Goal: Find specific page/section: Find specific page/section

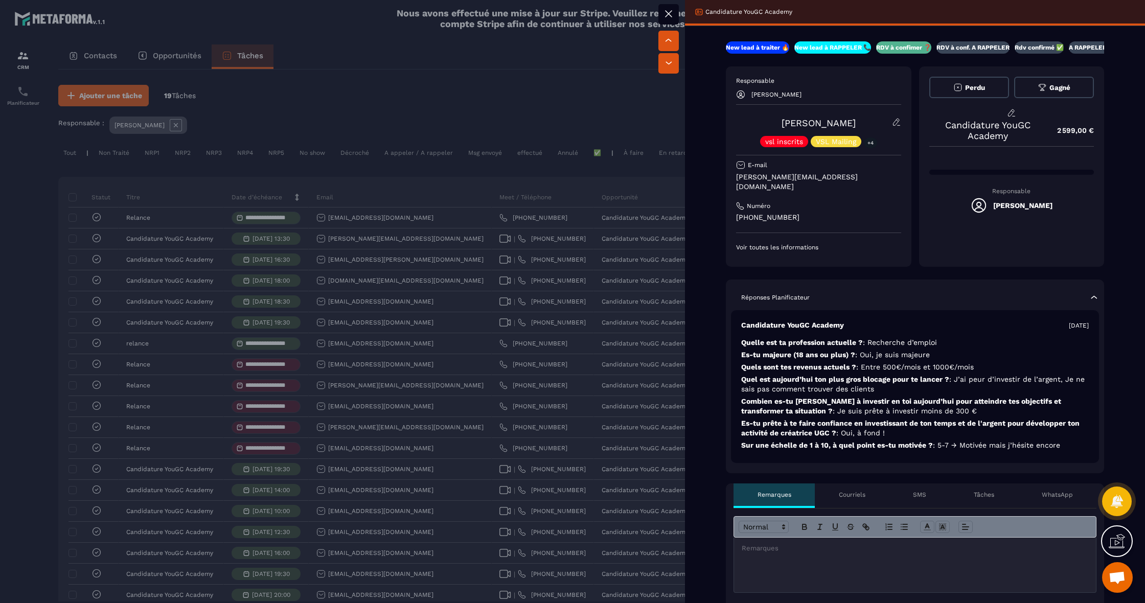
click at [464, 281] on div at bounding box center [572, 301] width 1145 height 603
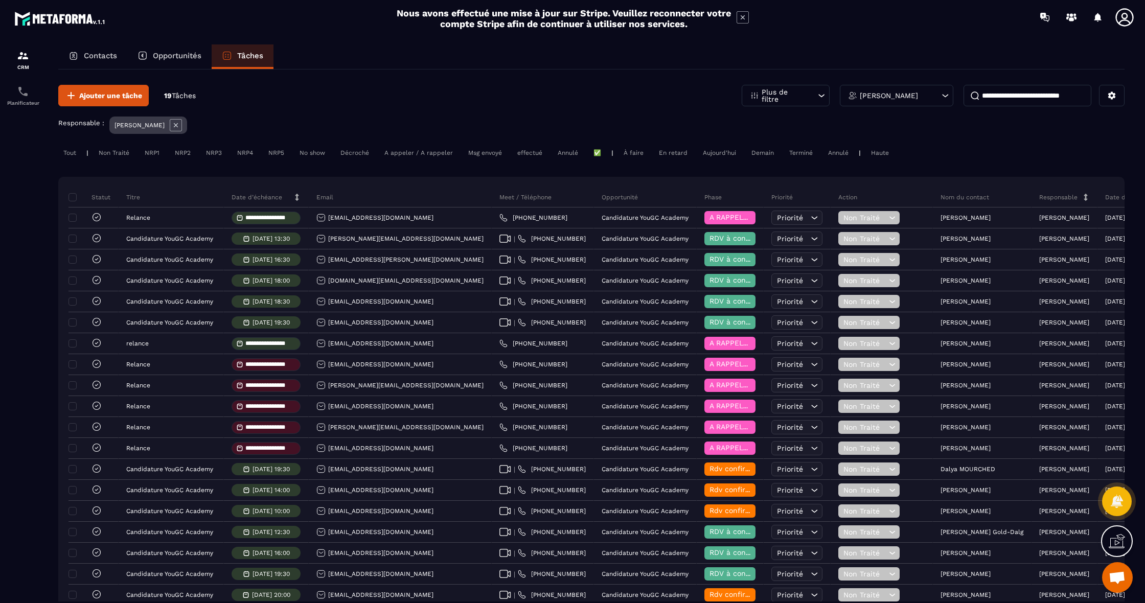
click at [168, 52] on p "Opportunités" at bounding box center [177, 55] width 49 height 9
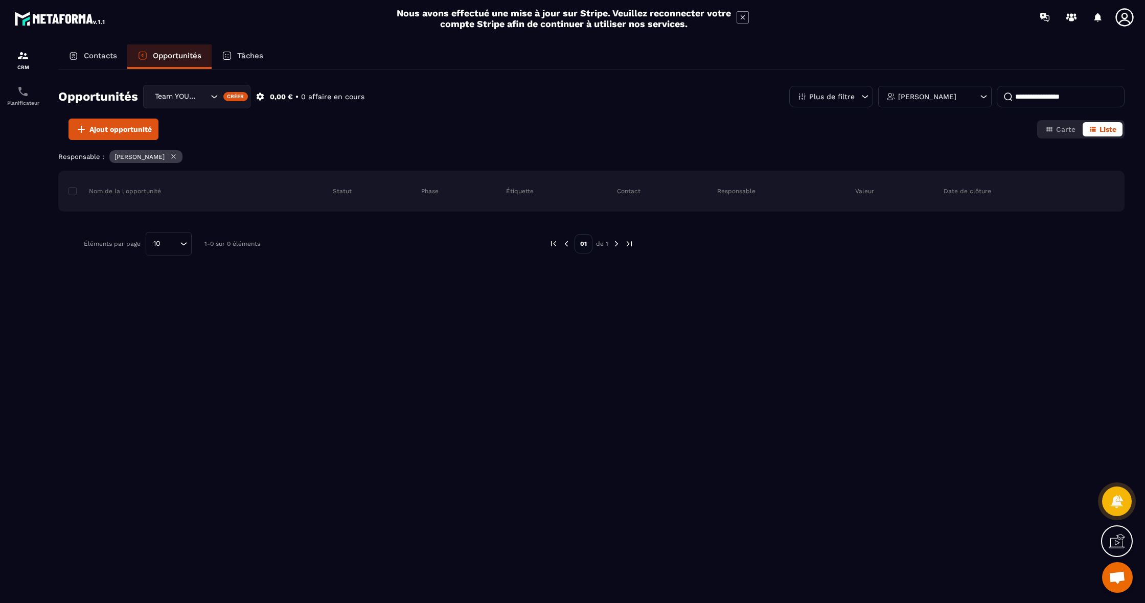
click at [960, 106] on div "[PERSON_NAME]" at bounding box center [934, 96] width 113 height 21
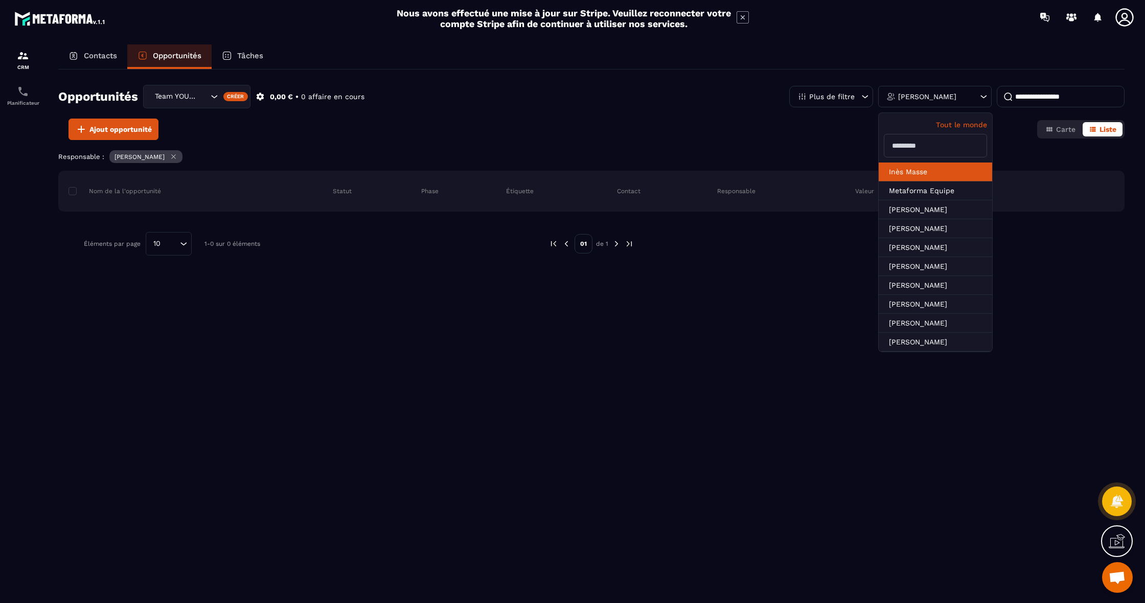
click at [940, 181] on li "Inès Masse" at bounding box center [935, 190] width 113 height 19
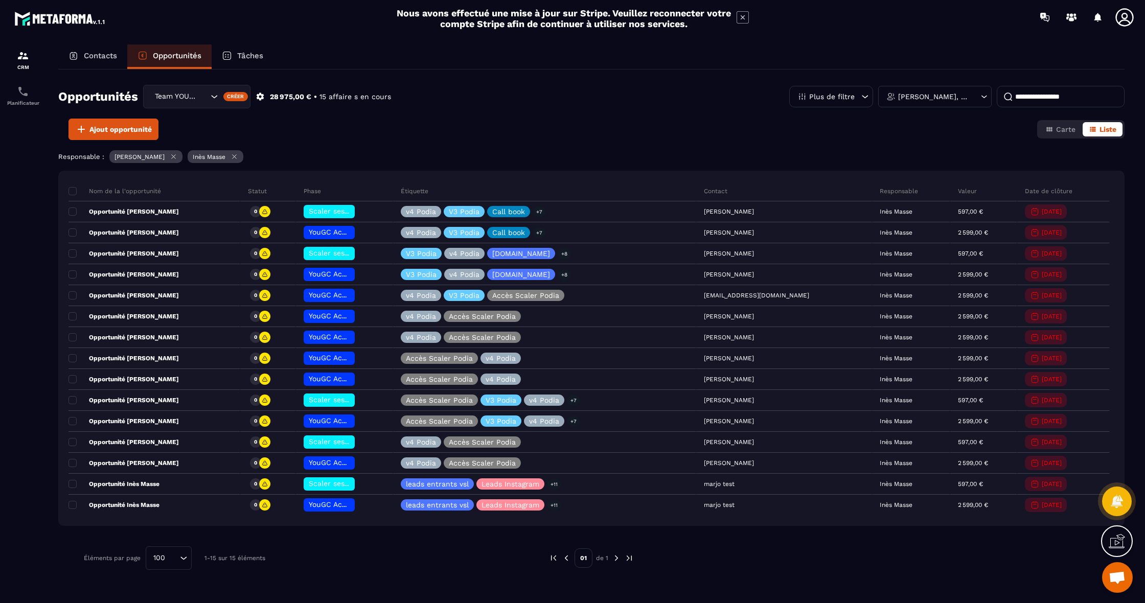
click at [958, 95] on p "[PERSON_NAME], [PERSON_NAME]" at bounding box center [933, 96] width 71 height 7
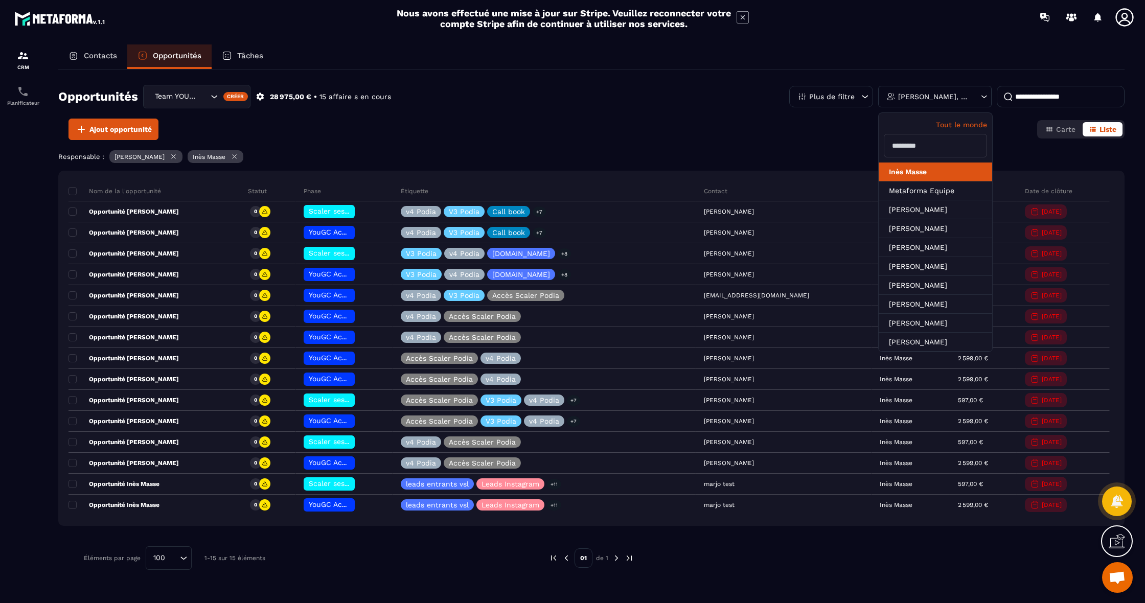
click at [952, 168] on li "Inès Masse" at bounding box center [935, 172] width 113 height 19
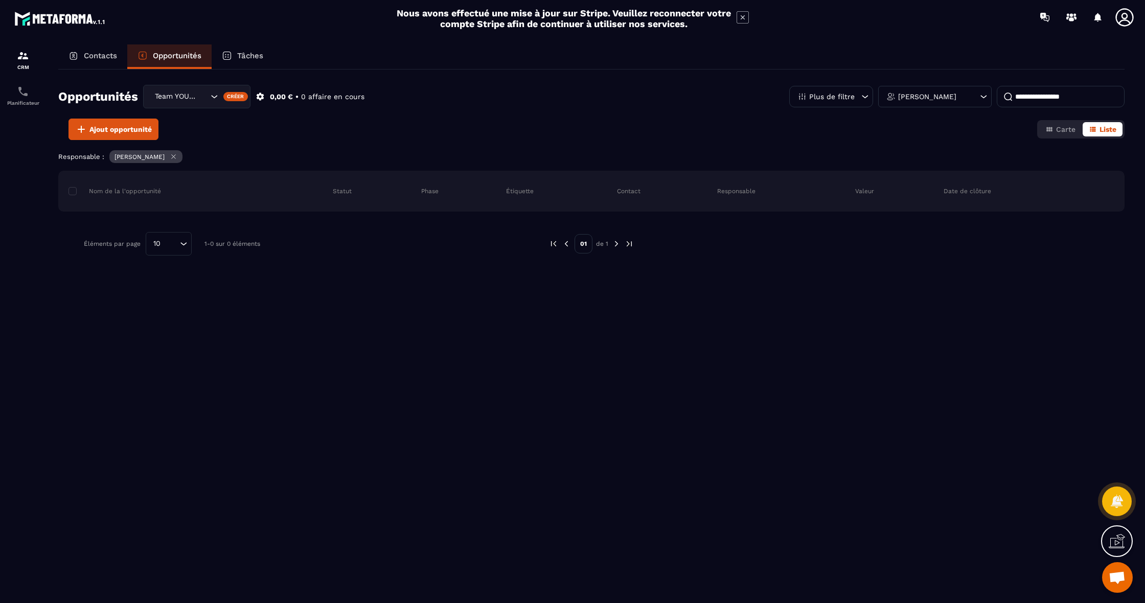
click at [172, 156] on icon at bounding box center [174, 157] width 4 height 4
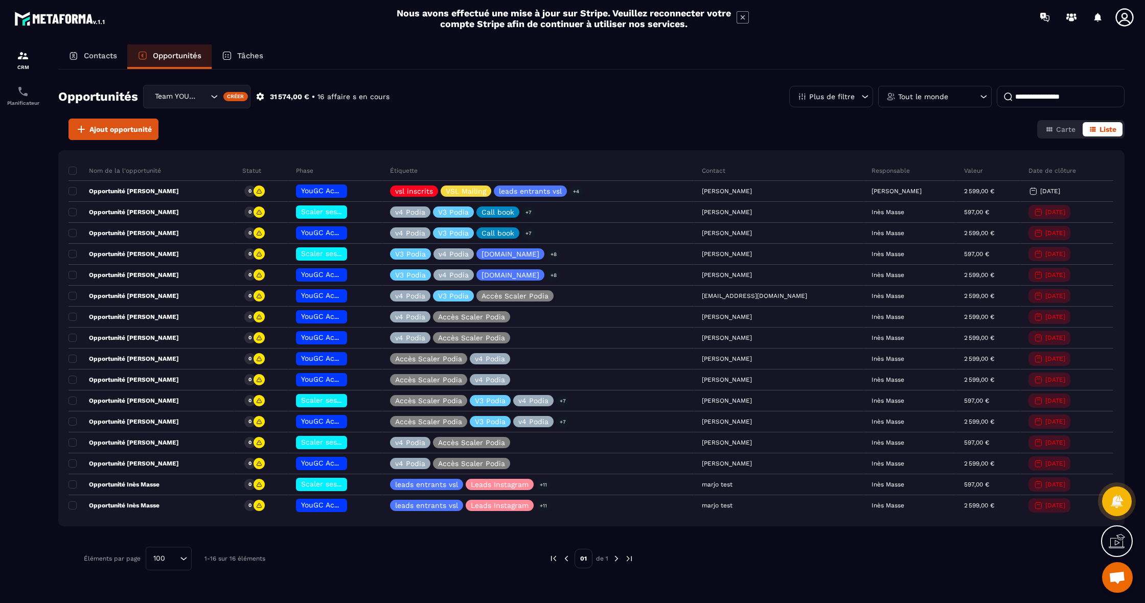
click at [205, 99] on input "Search for option" at bounding box center [203, 96] width 10 height 11
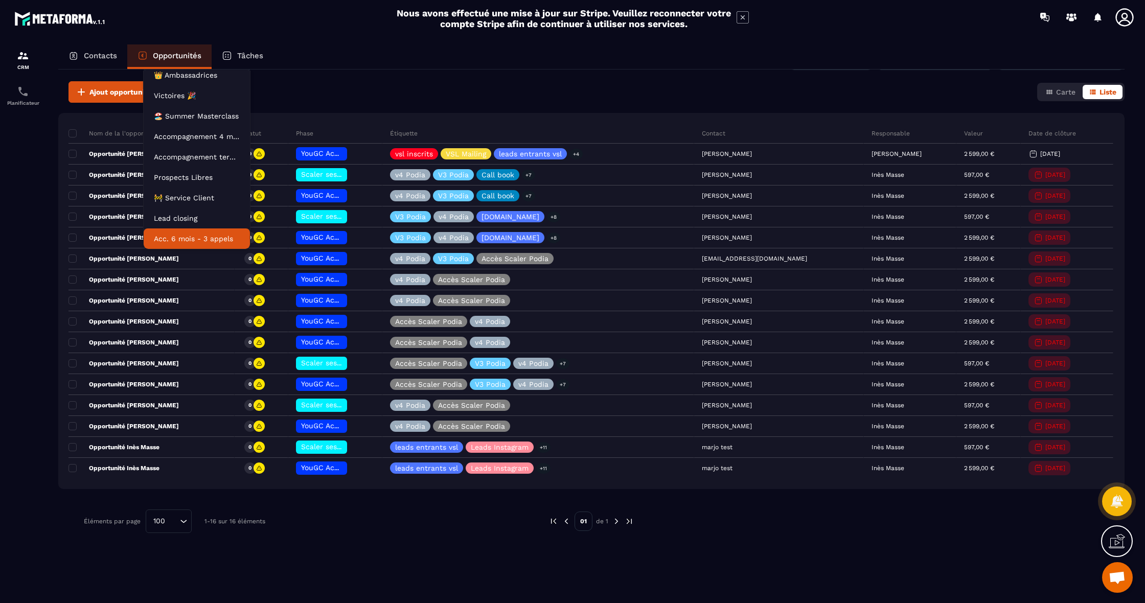
scroll to position [41, 0]
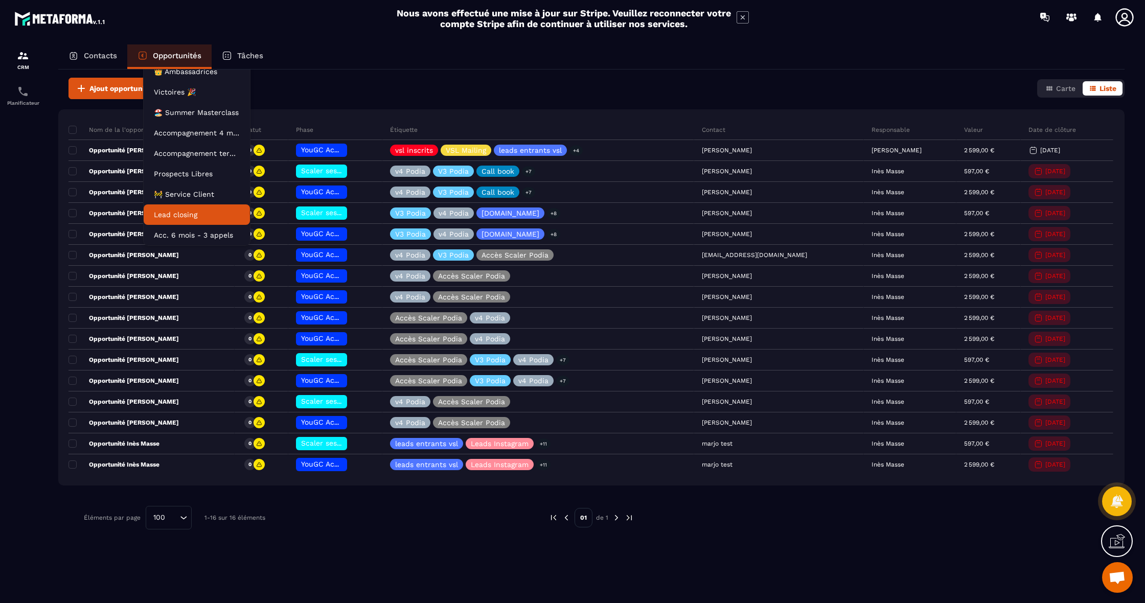
click at [193, 213] on p "Lead closing" at bounding box center [197, 215] width 86 height 10
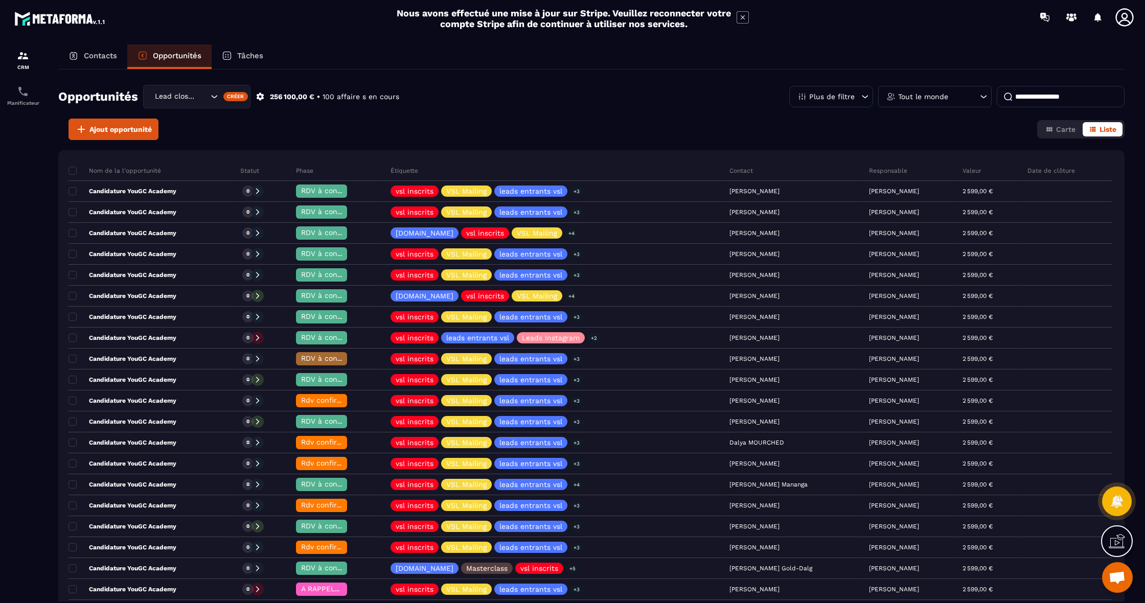
click at [955, 95] on div "Tout le monde" at bounding box center [934, 96] width 113 height 21
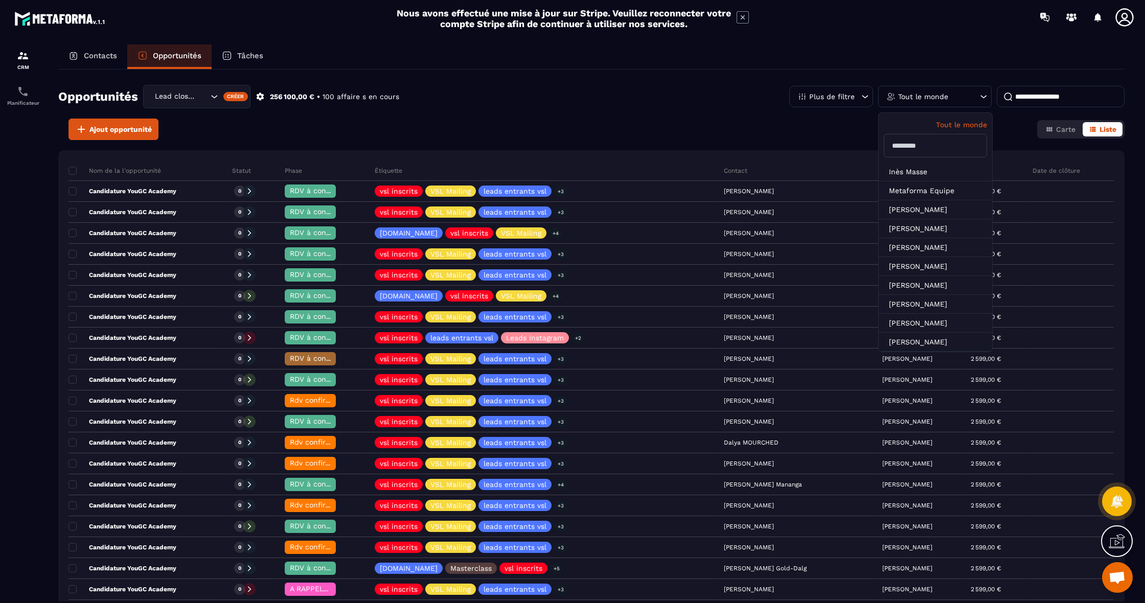
click at [925, 150] on input "text" at bounding box center [935, 146] width 103 height 24
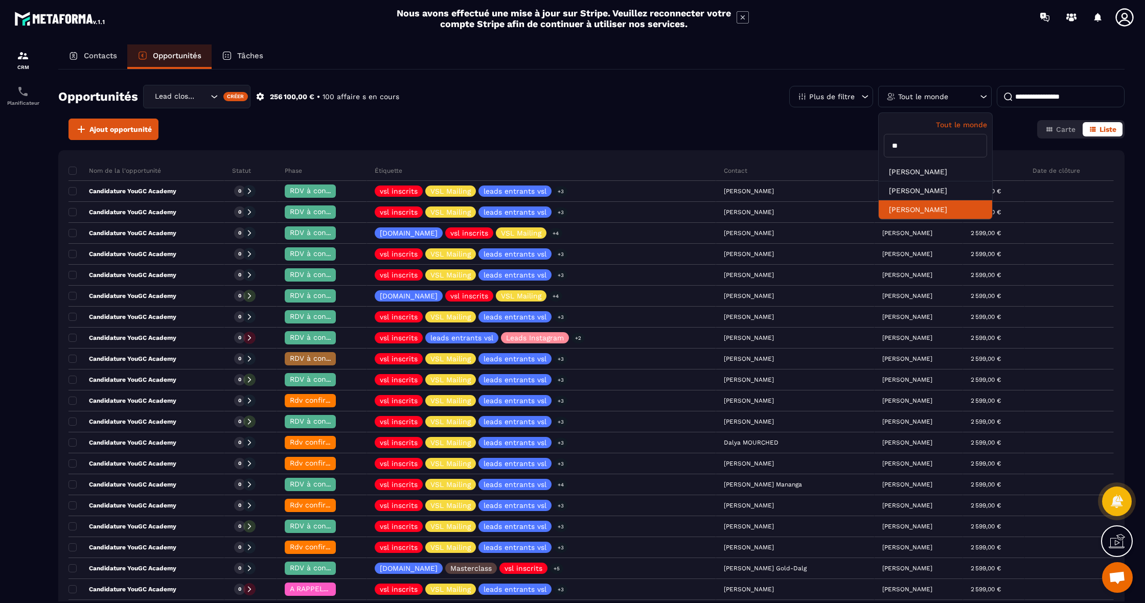
type input "**"
click at [922, 209] on li "[PERSON_NAME]" at bounding box center [935, 209] width 113 height 19
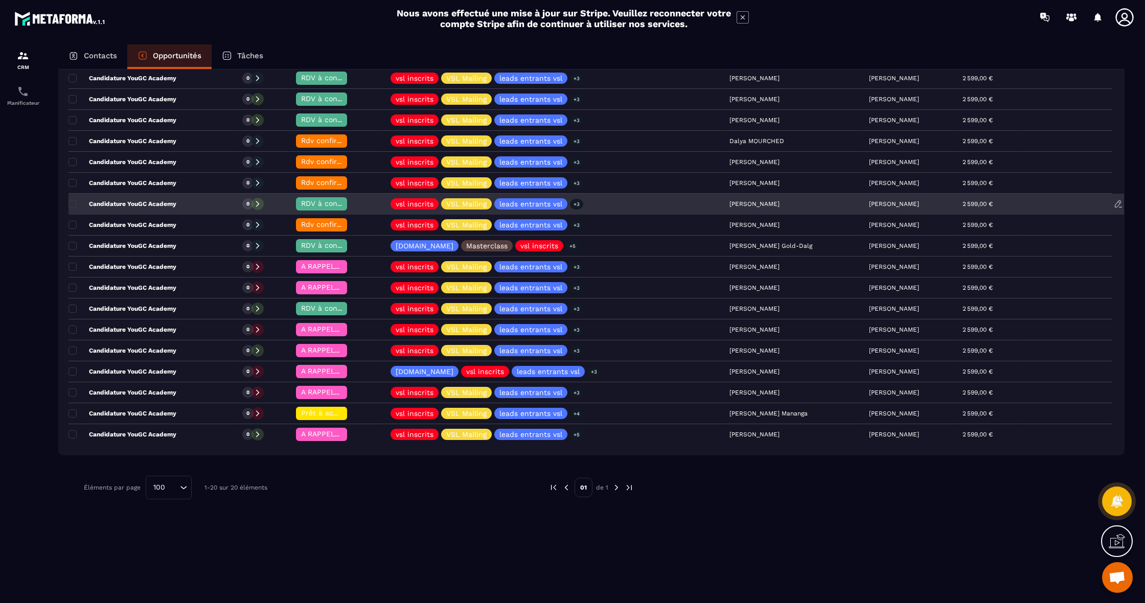
scroll to position [175, 0]
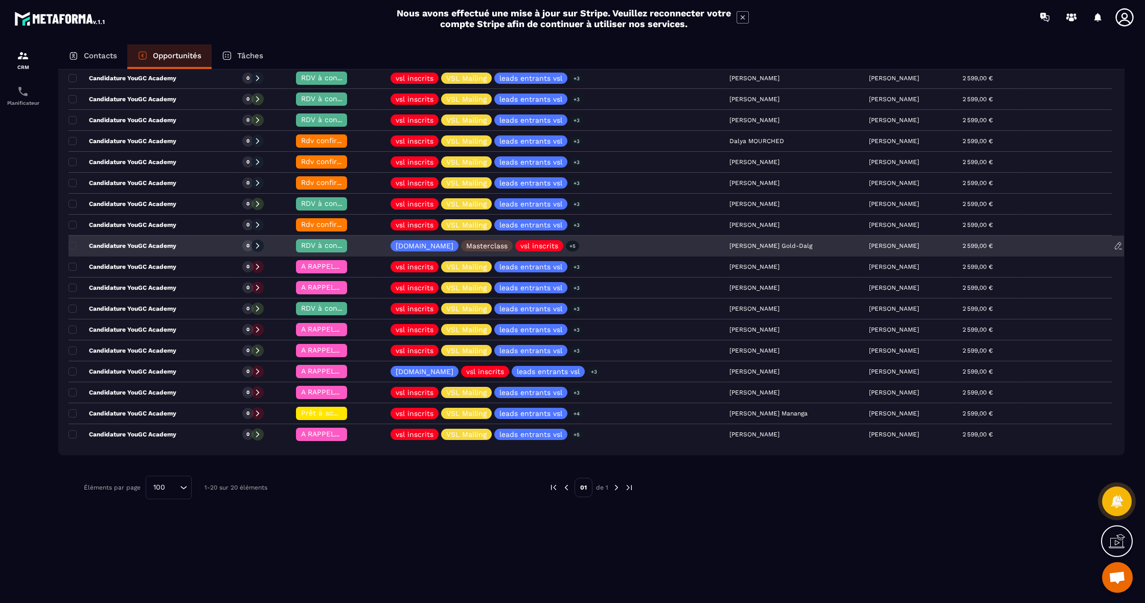
click at [224, 239] on div "Candidature YouGC Academy" at bounding box center [151, 246] width 164 height 20
